Goal: Information Seeking & Learning: Compare options

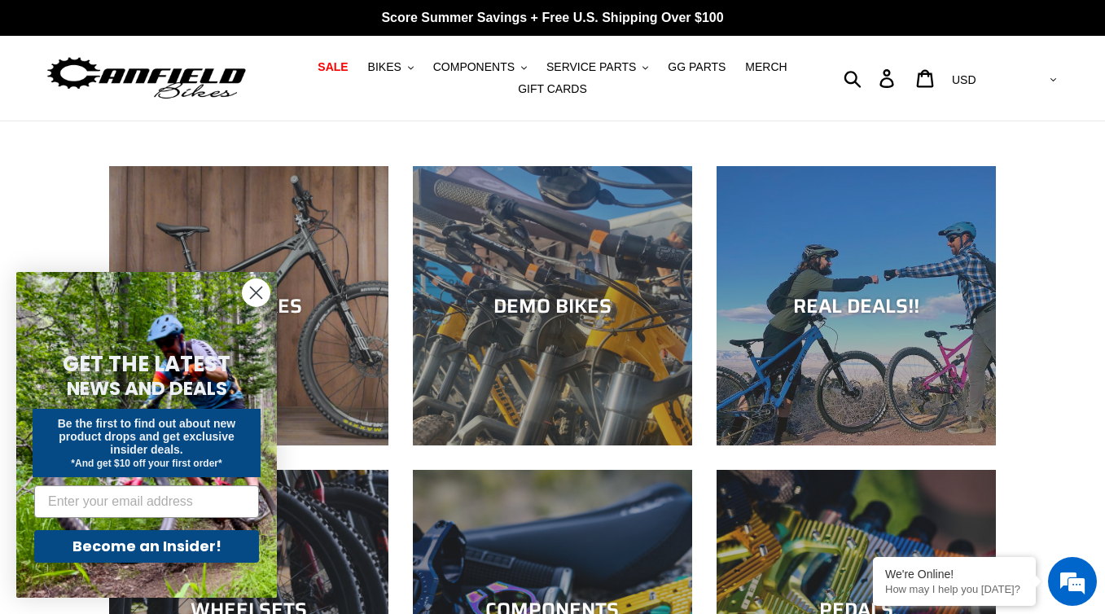
click at [262, 294] on circle "Close dialog" at bounding box center [256, 292] width 27 height 27
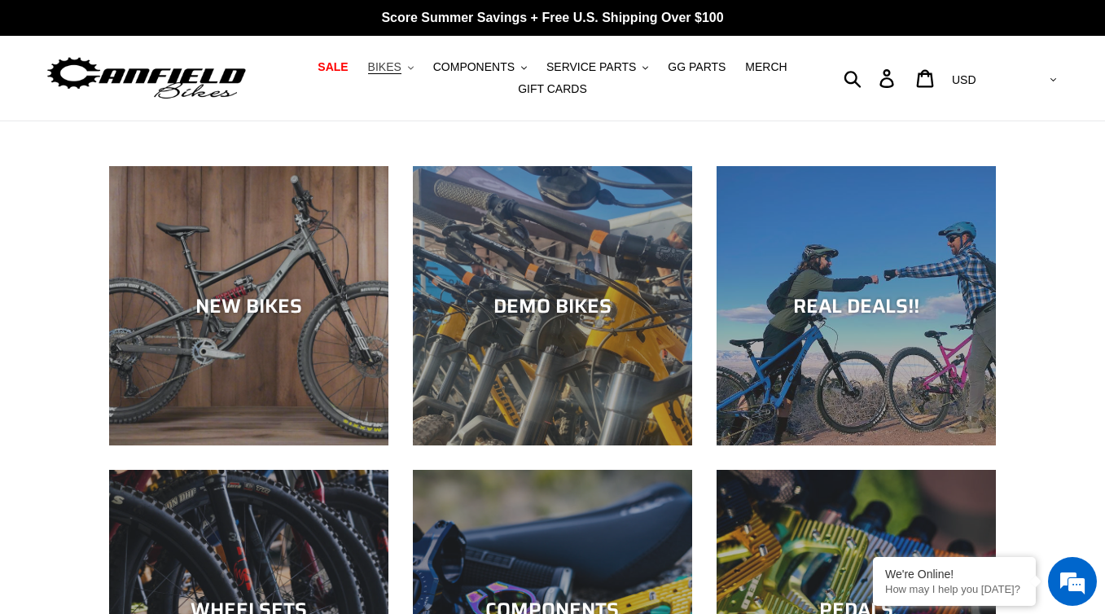
click at [421, 68] on button "BIKES .cls-1{fill:#231f20}" at bounding box center [391, 67] width 62 height 22
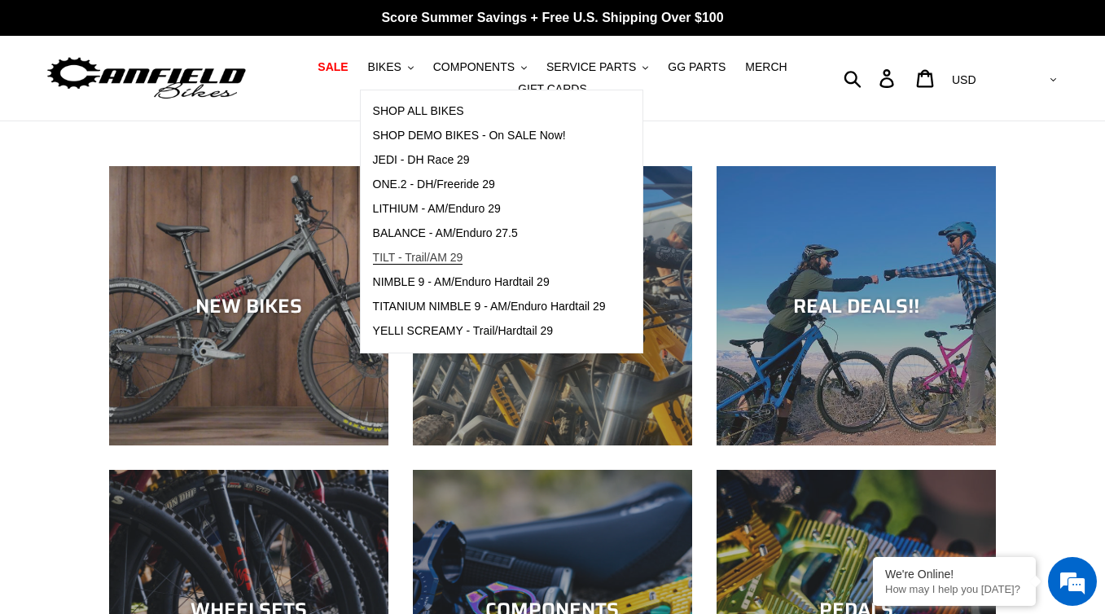
click at [450, 257] on span "TILT - Trail/AM 29" at bounding box center [418, 258] width 90 height 14
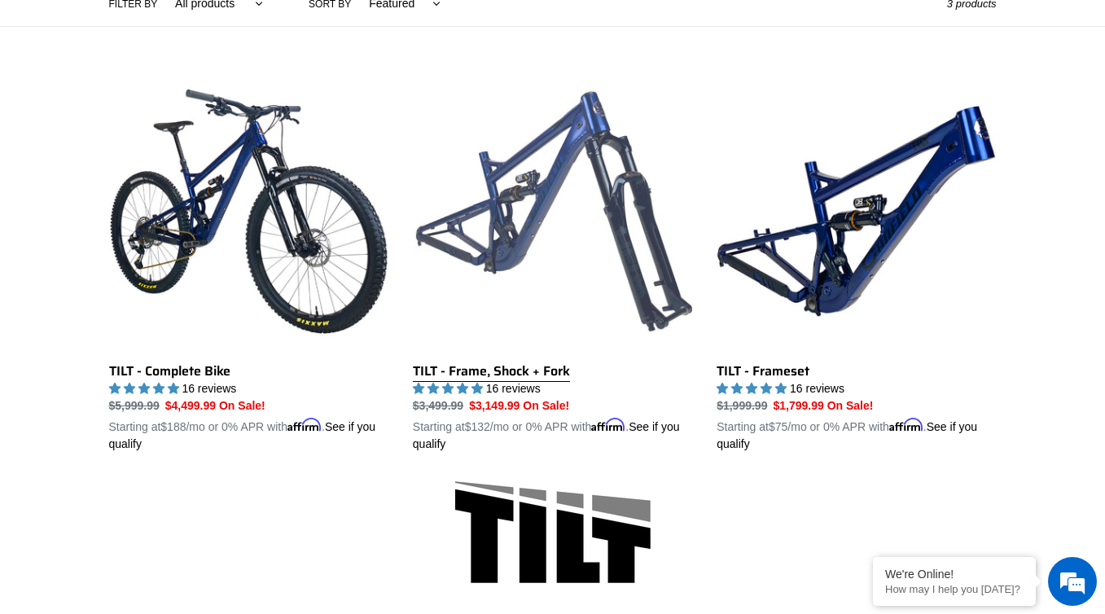
scroll to position [414, 0]
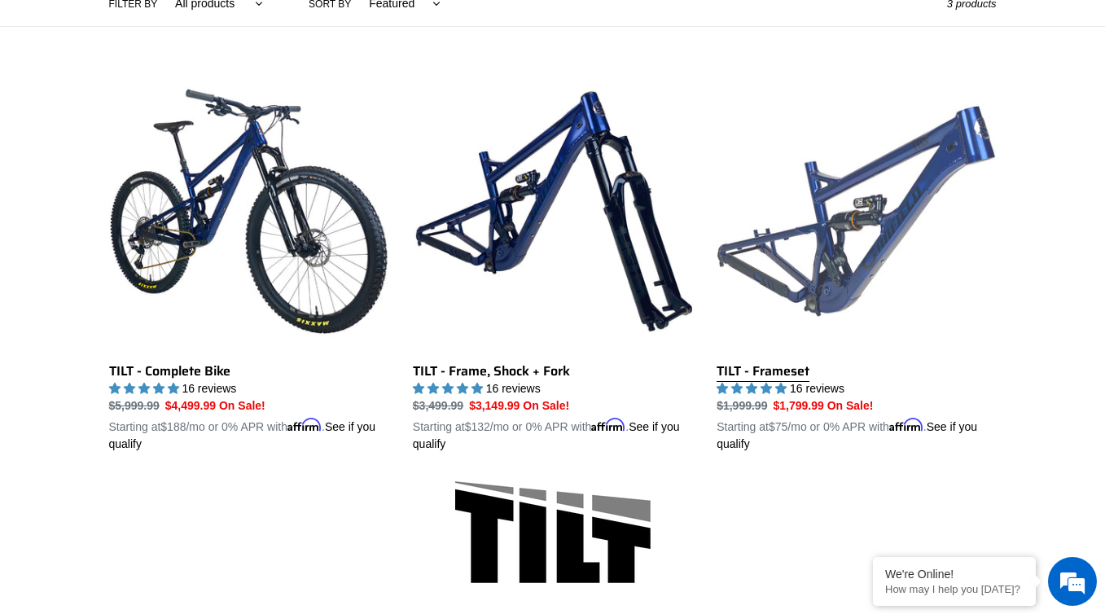
click at [842, 255] on link "TILT - Frameset" at bounding box center [856, 262] width 279 height 381
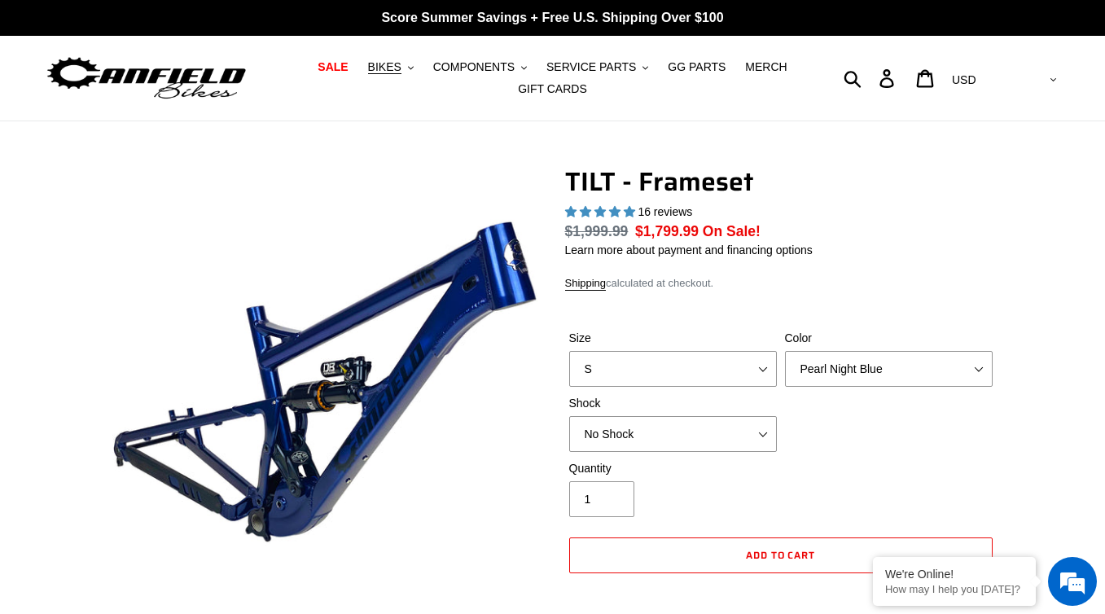
select select "highest-rating"
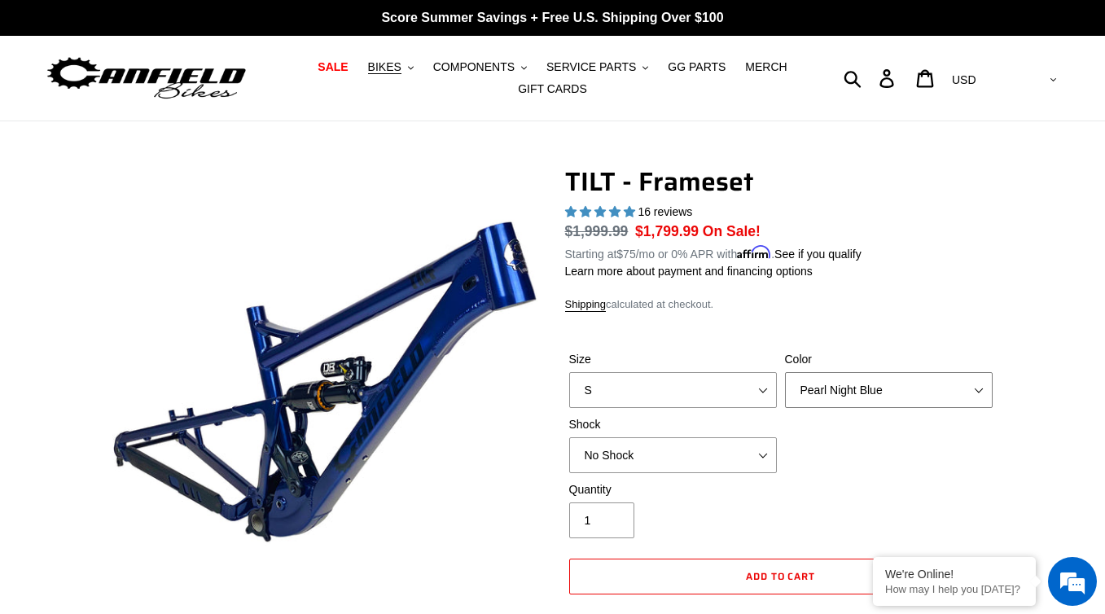
select select "Stealth Silver"
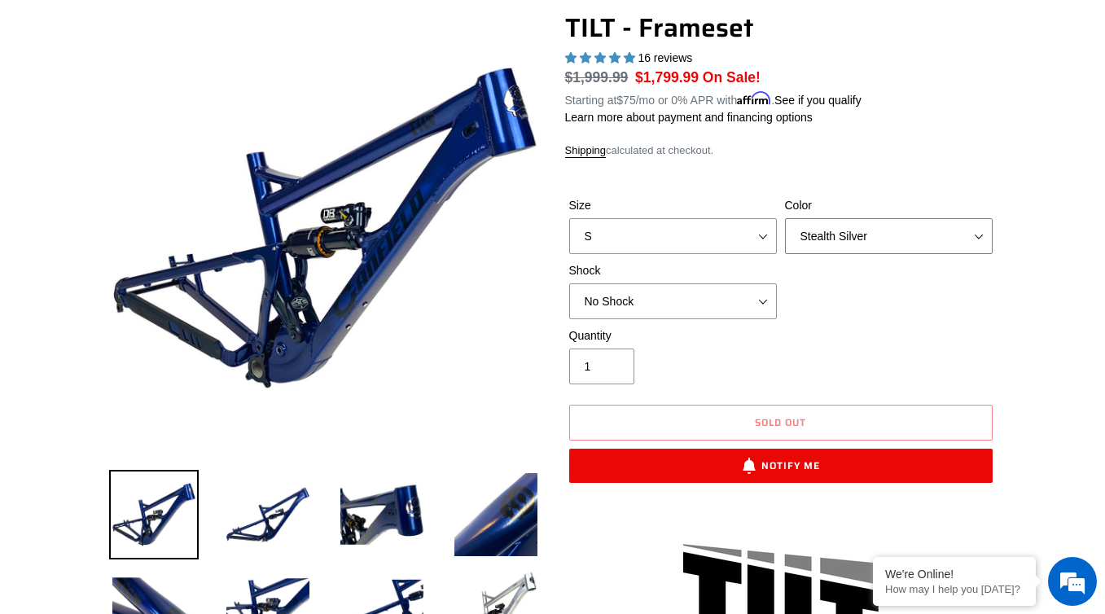
scroll to position [194, 0]
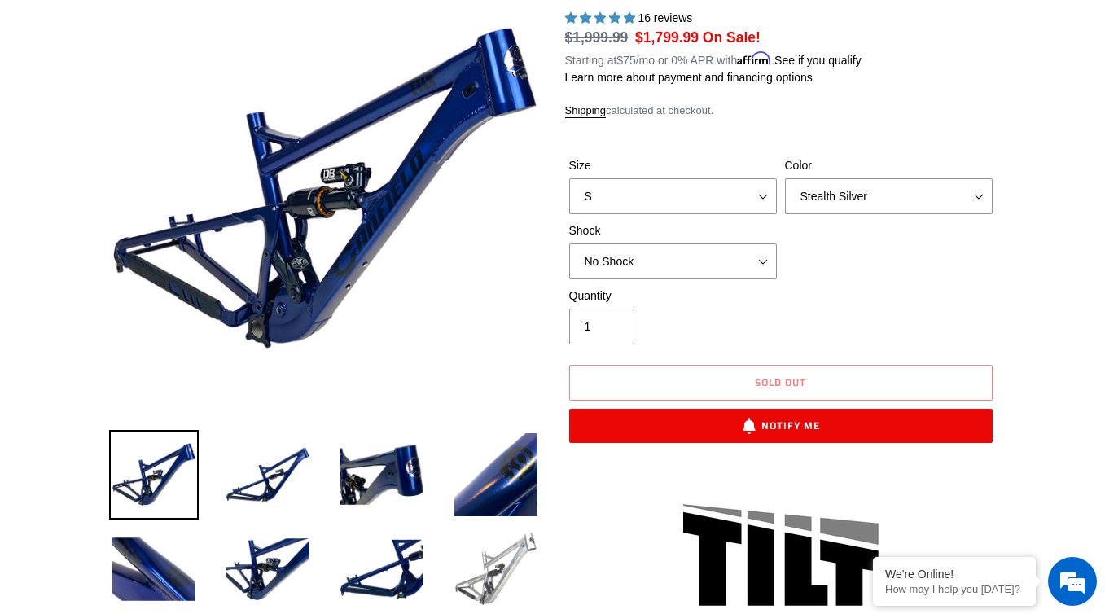
click at [493, 558] on img at bounding box center [496, 569] width 90 height 90
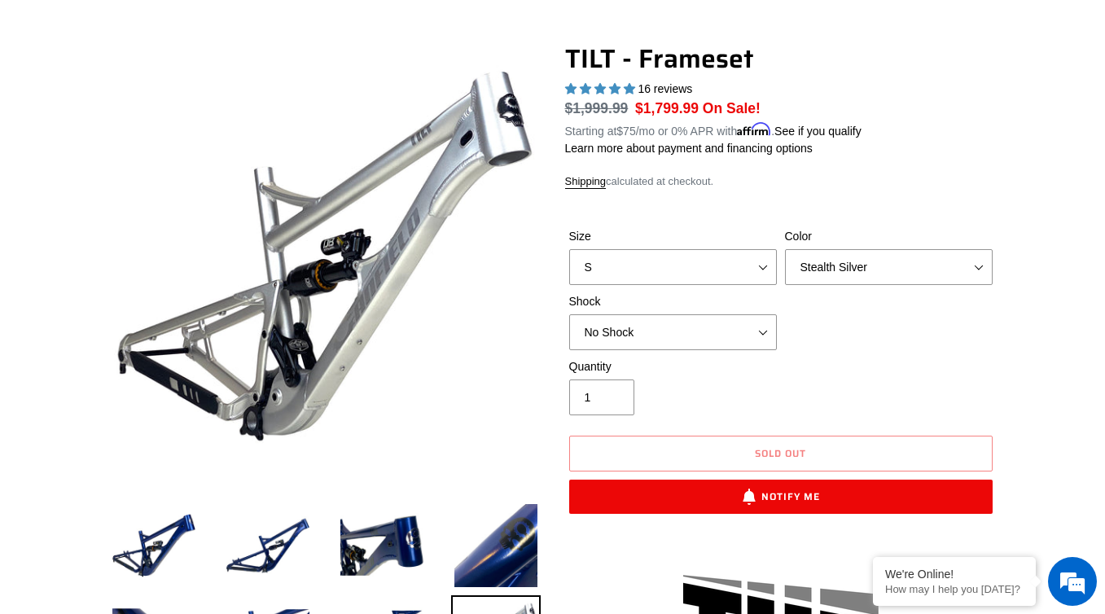
scroll to position [123, 0]
select select "RockShox Deluxe Ultimate"
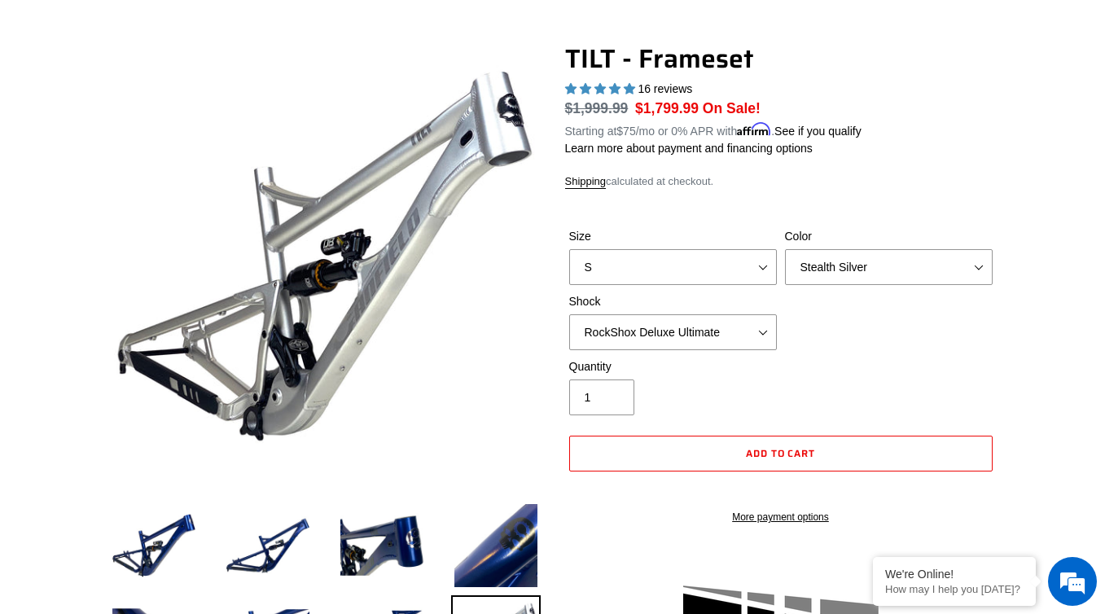
click at [798, 364] on div "Quantity 1" at bounding box center [781, 390] width 432 height 65
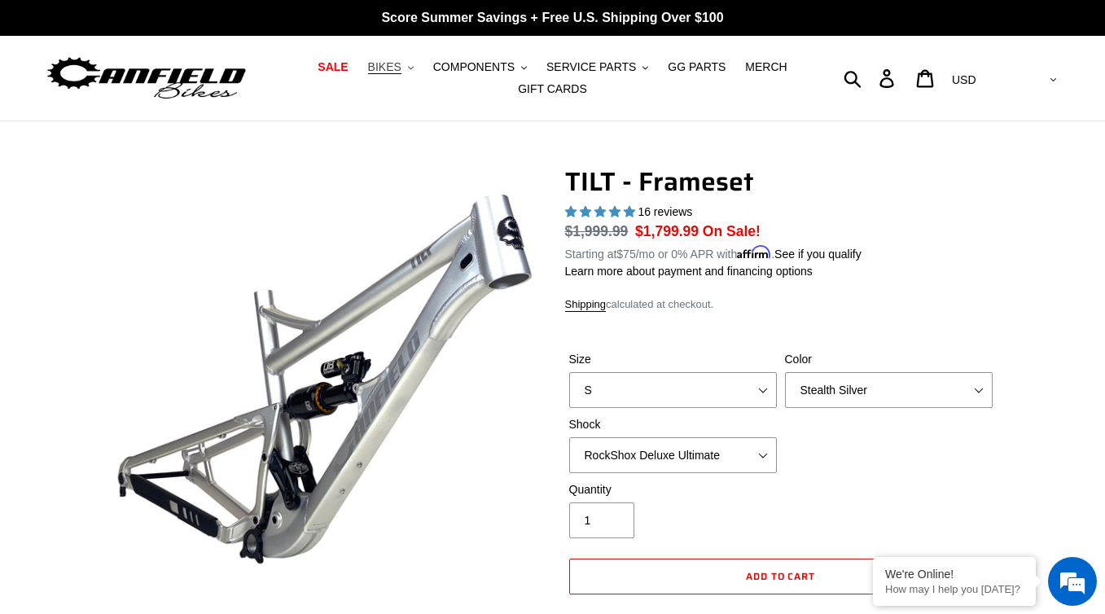
click at [401, 72] on span "BIKES" at bounding box center [384, 67] width 33 height 14
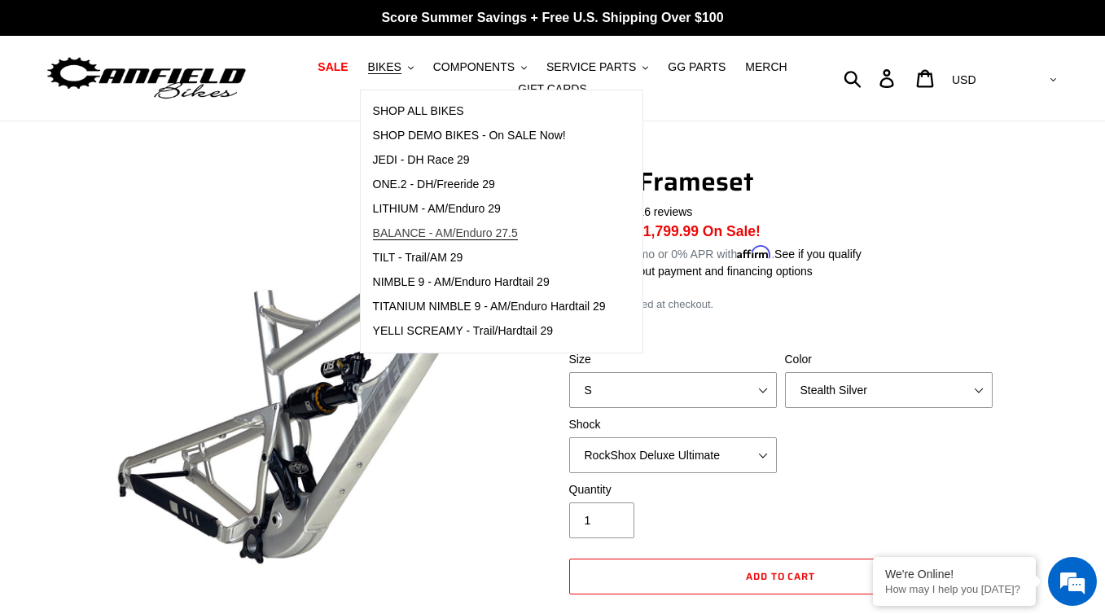
click at [452, 230] on span "BALANCE - AM/Enduro 27.5" at bounding box center [445, 233] width 145 height 14
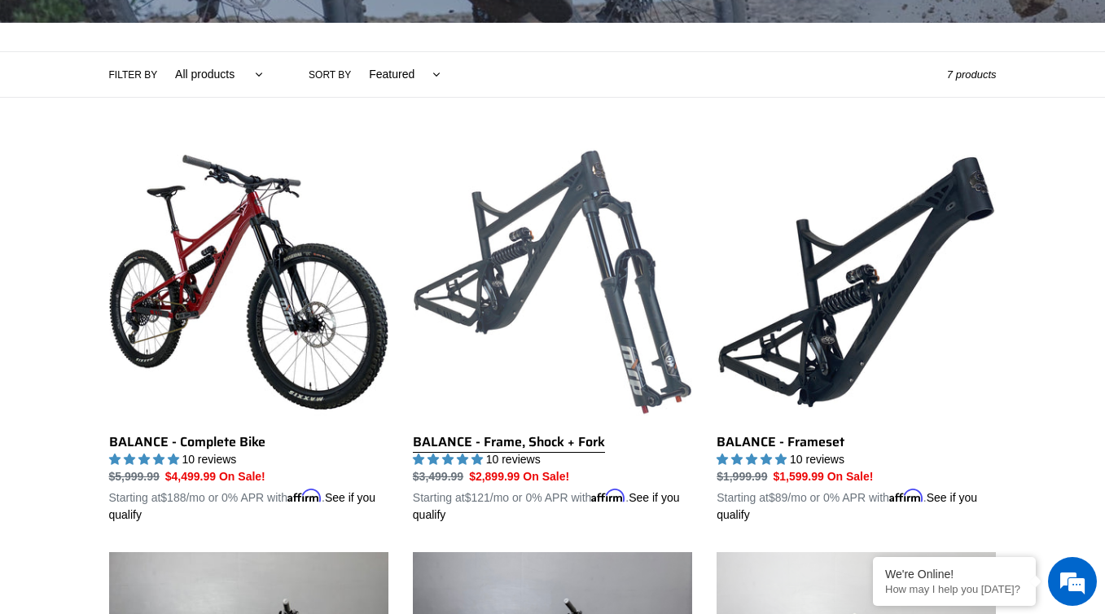
scroll to position [347, 0]
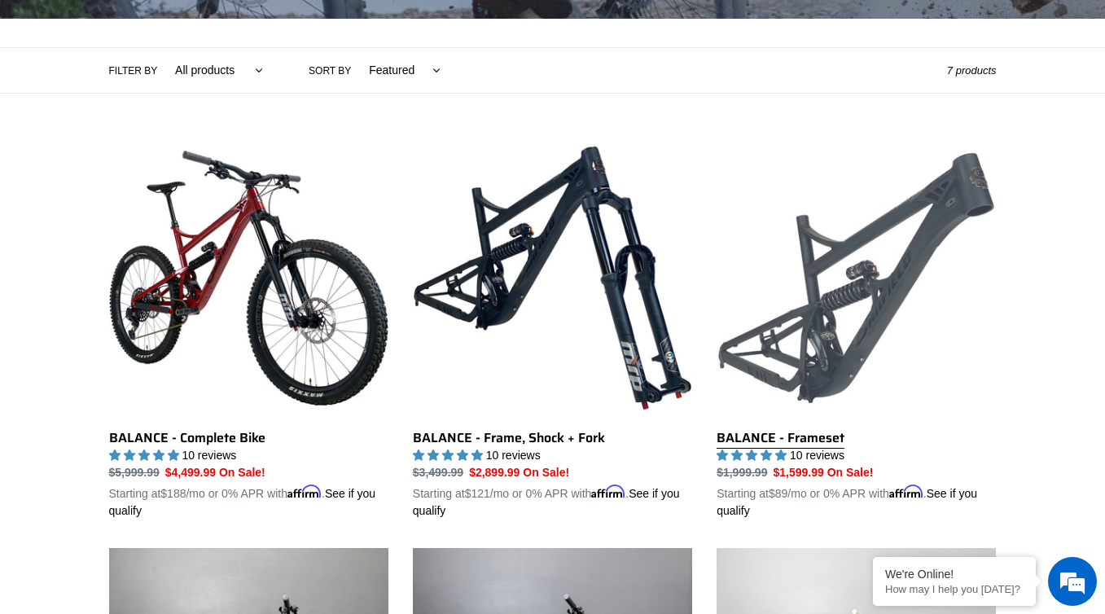
click at [826, 350] on link "BALANCE - Frameset" at bounding box center [856, 328] width 279 height 381
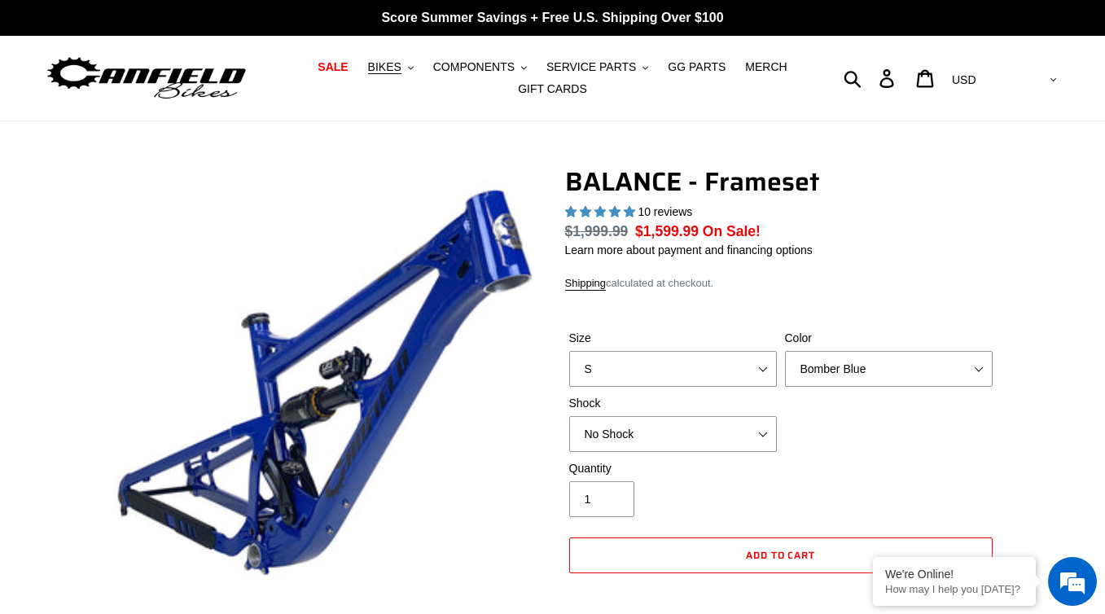
select select "highest-rating"
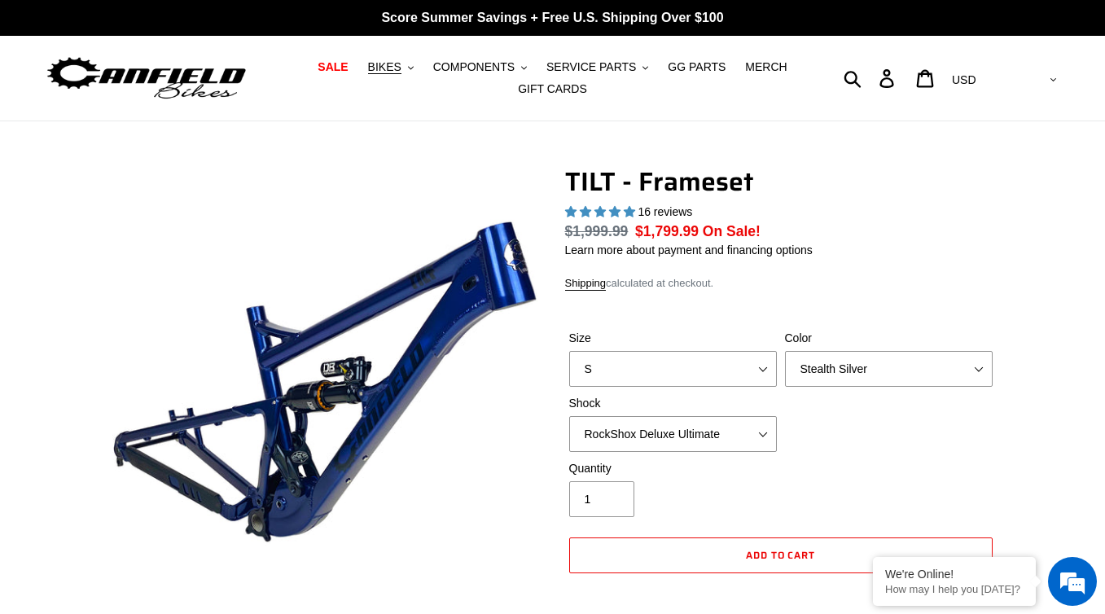
select select "highest-rating"
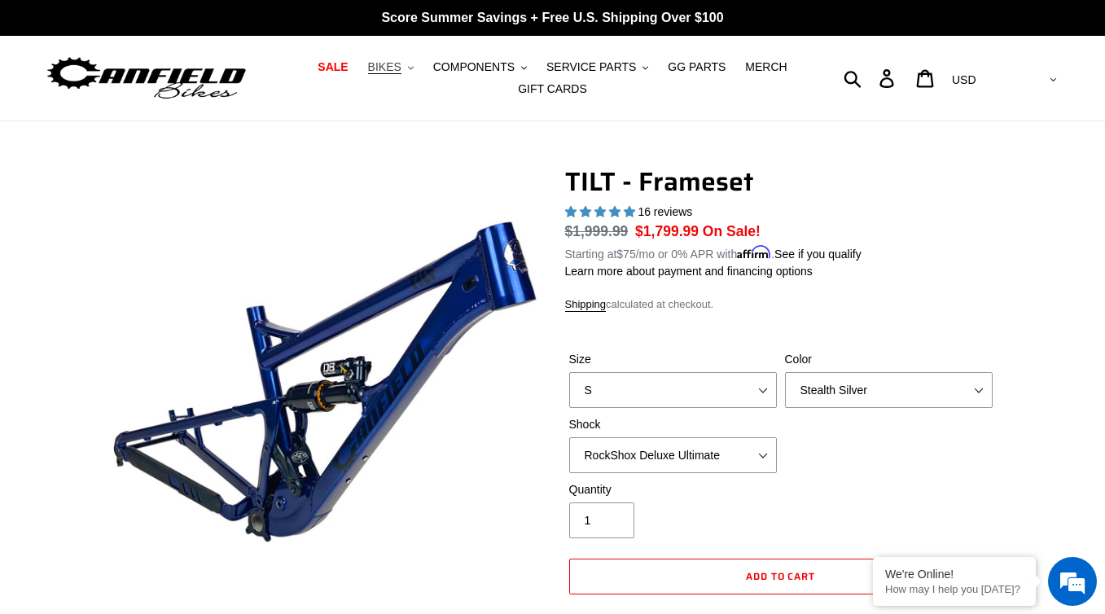
click at [401, 62] on span "BIKES" at bounding box center [384, 67] width 33 height 14
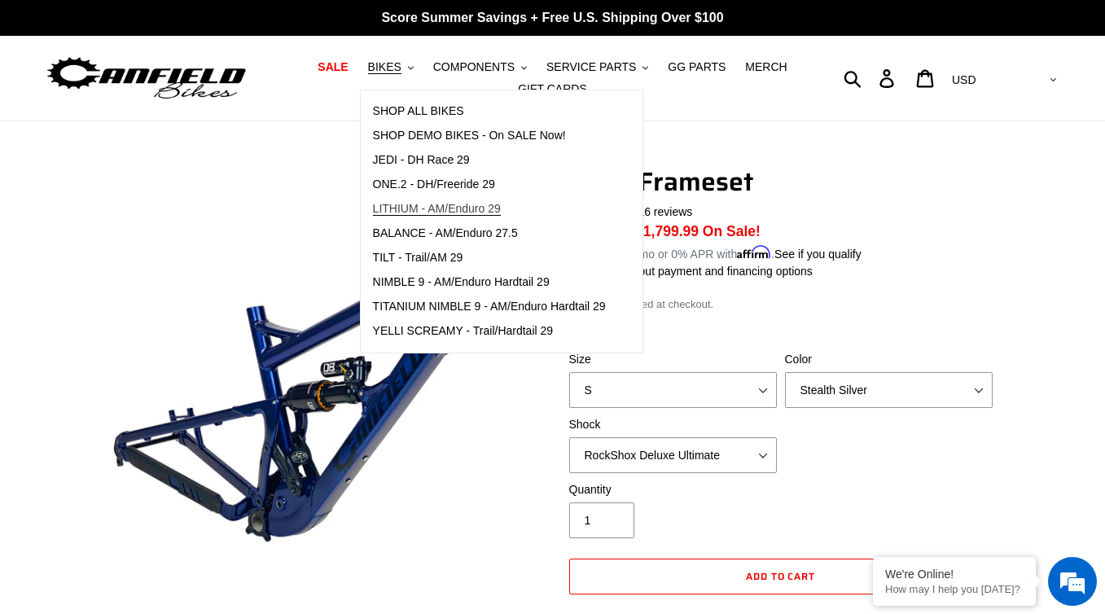
click at [441, 205] on span "LITHIUM - AM/Enduro 29" at bounding box center [437, 209] width 128 height 14
click at [892, 195] on h1 "TILT - Frameset" at bounding box center [781, 181] width 432 height 31
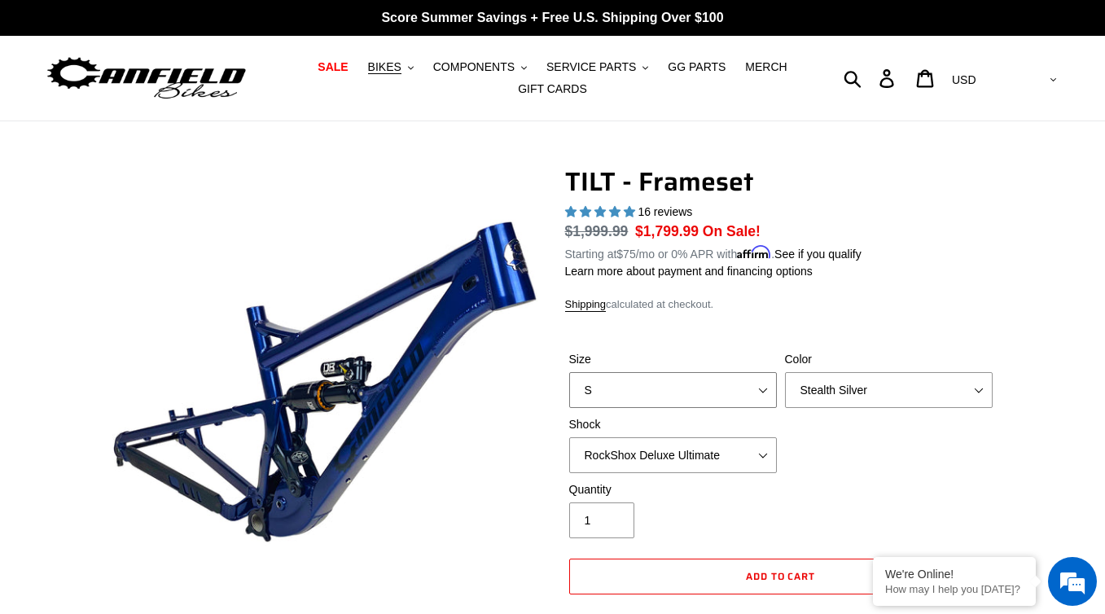
select select "M"
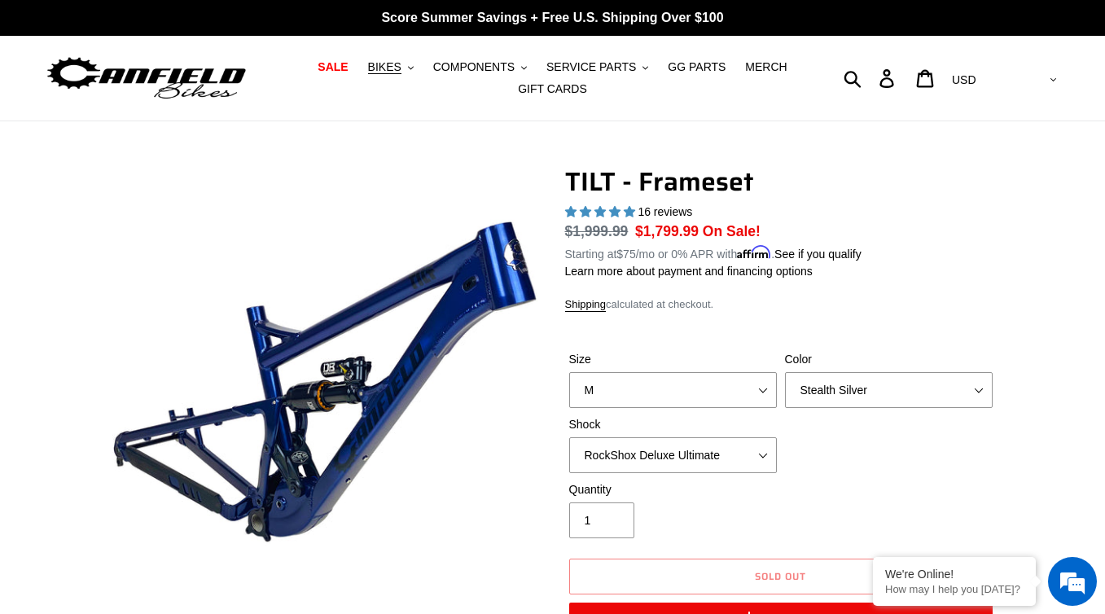
click at [848, 423] on div "Size S M L XL Color Pearl Night Blue Stealth Silver Shock No Shock Cane Creek D…" at bounding box center [781, 416] width 432 height 130
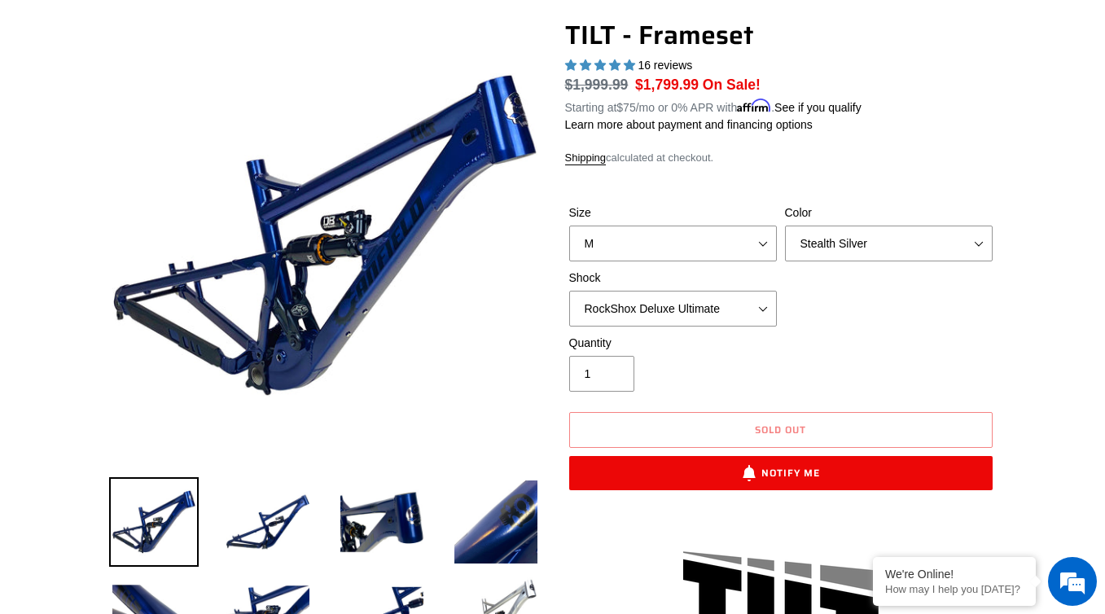
scroll to position [148, 0]
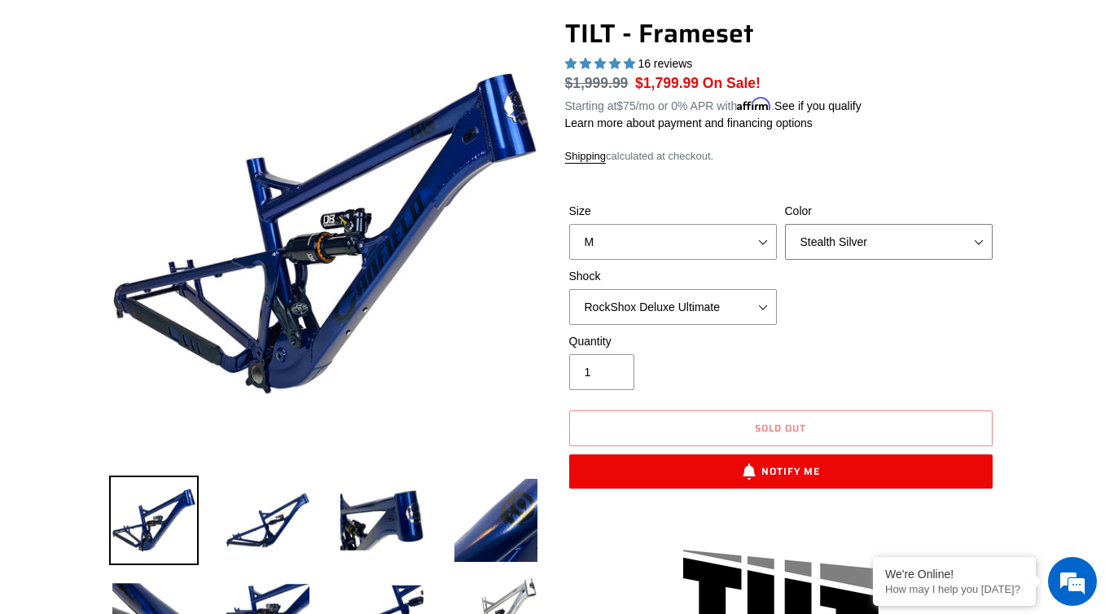
click at [871, 236] on select "Pearl Night Blue Stealth Silver" at bounding box center [889, 242] width 208 height 36
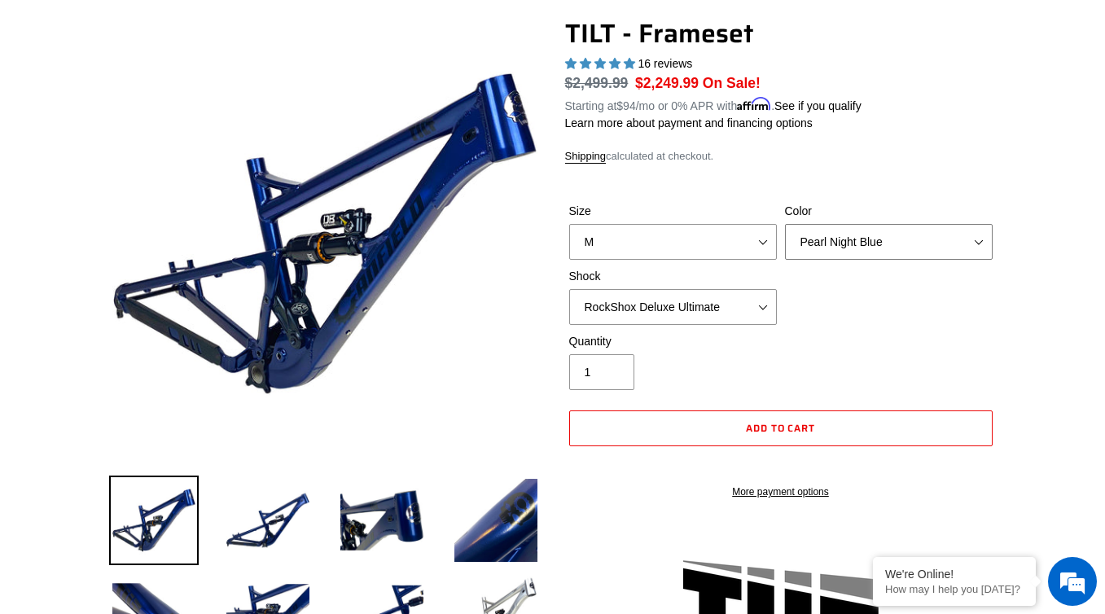
select select "Stealth Silver"
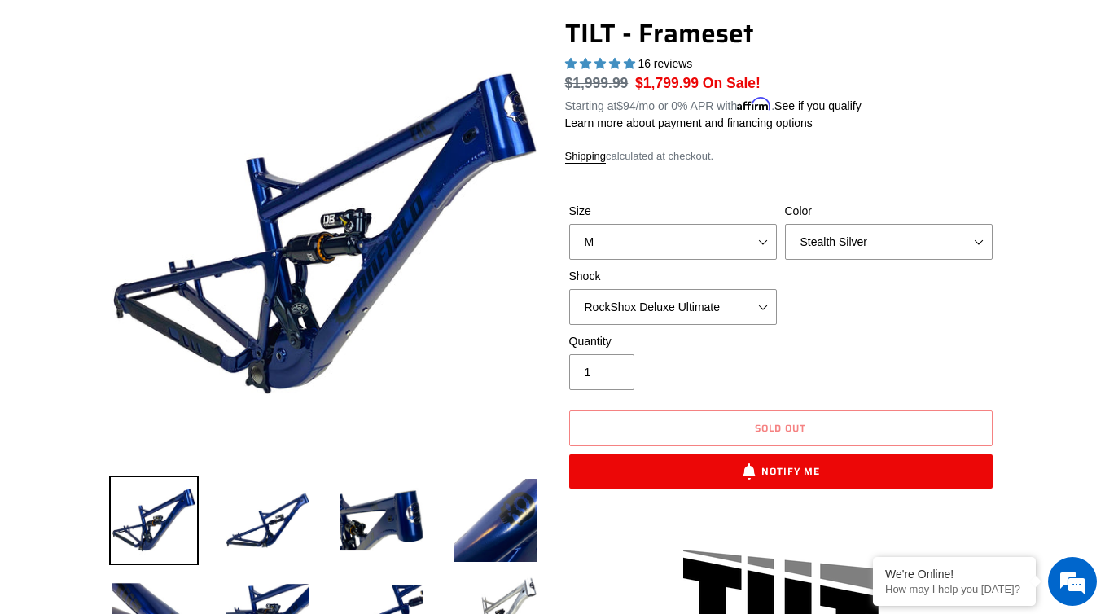
click at [896, 296] on div "Size S M L XL Color Pearl Night Blue Stealth Silver Shock No Shock Cane Creek D…" at bounding box center [781, 268] width 432 height 130
